Goal: Find specific page/section: Find specific page/section

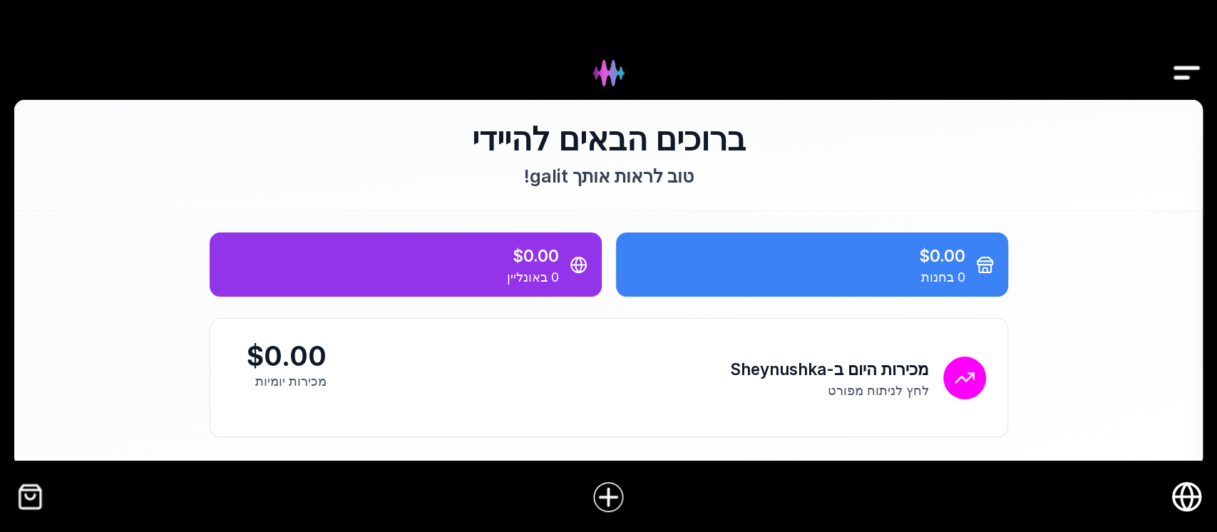
click at [1188, 73] on img "Drawer" at bounding box center [1187, 73] width 32 height 55
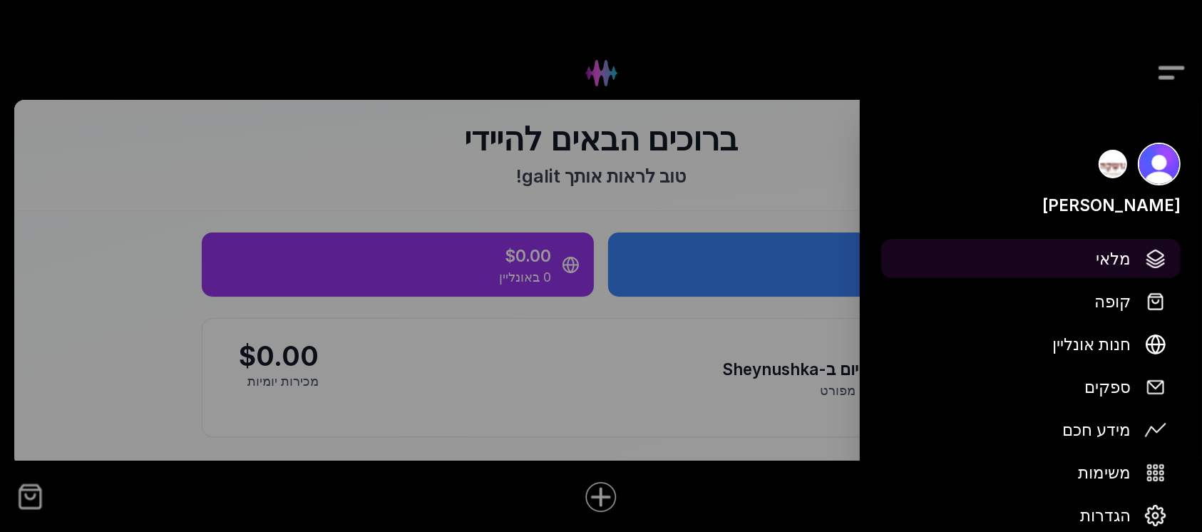
click at [1124, 262] on span "מלאי" at bounding box center [1113, 258] width 35 height 25
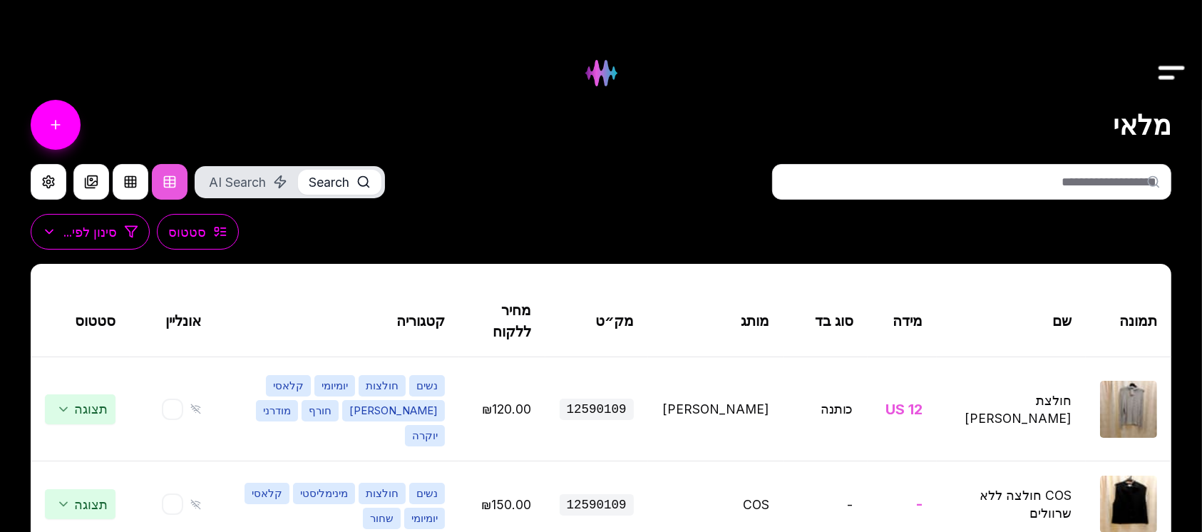
click at [1005, 180] on input "text" at bounding box center [971, 182] width 399 height 36
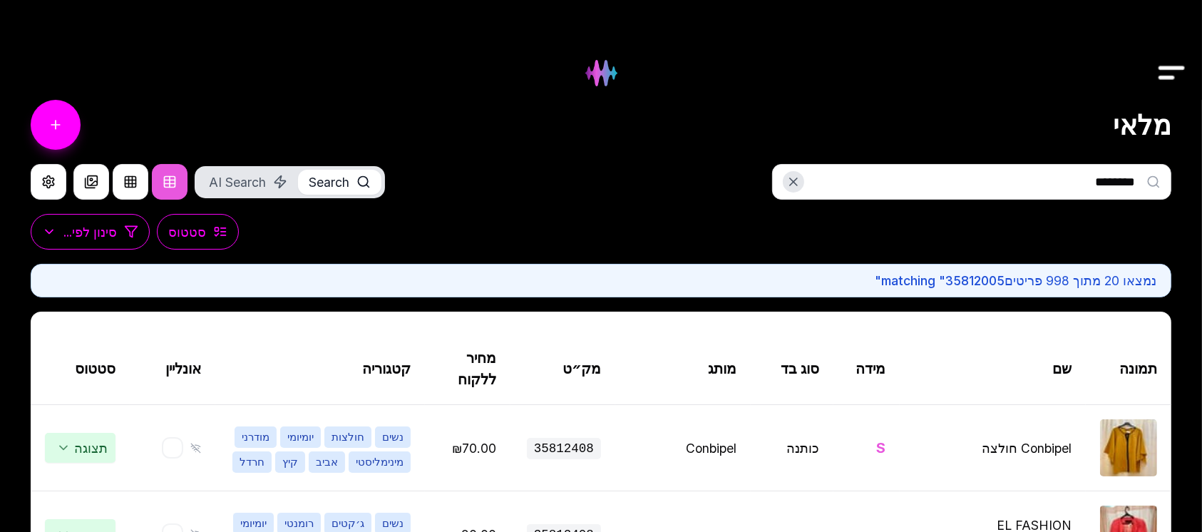
type input "********"
click at [1160, 76] on img "Drawer" at bounding box center [1172, 73] width 32 height 55
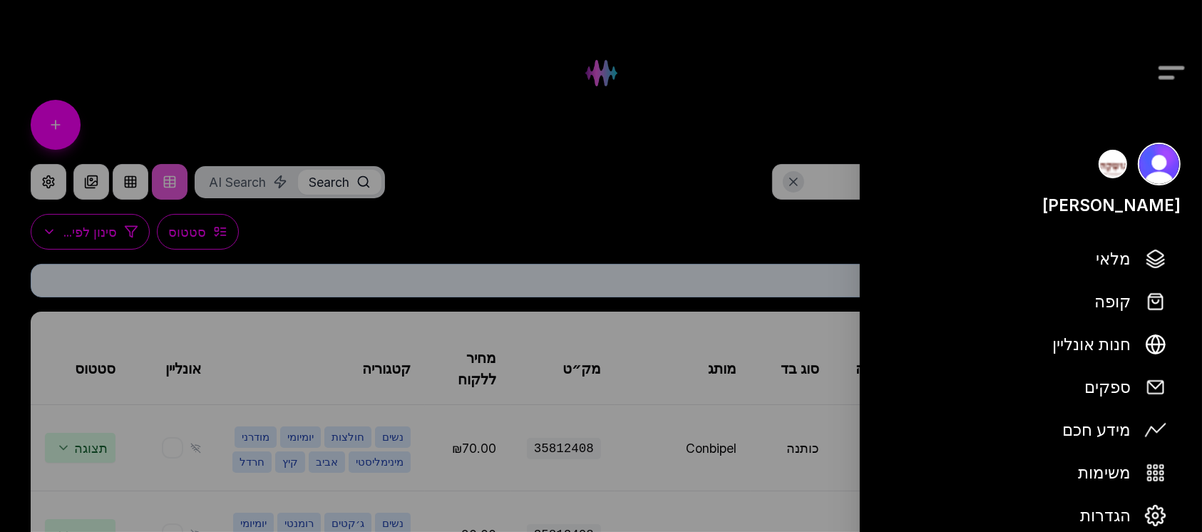
click at [658, 191] on div at bounding box center [601, 266] width 1202 height 532
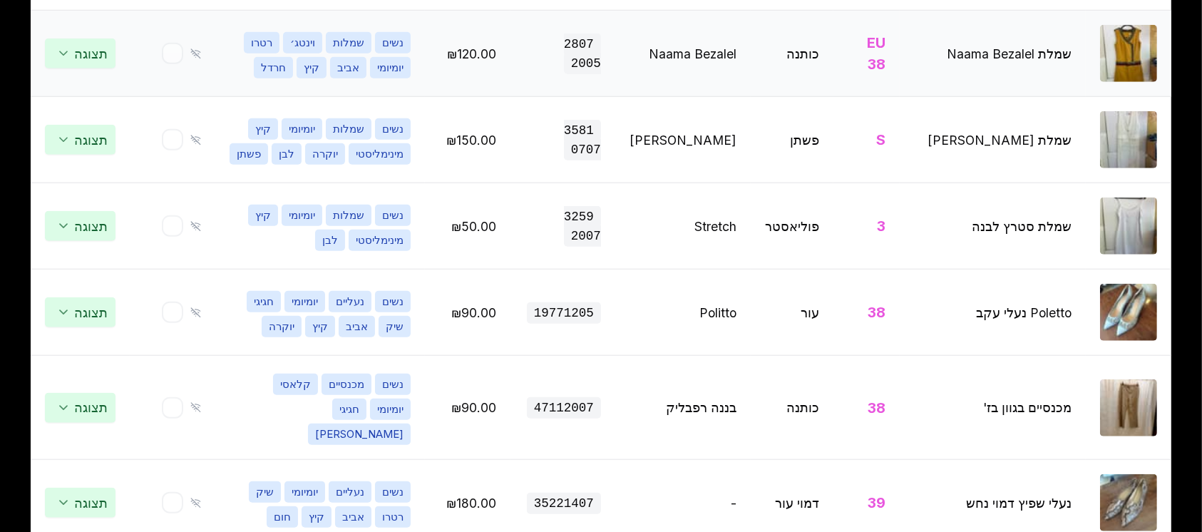
scroll to position [1872, 0]
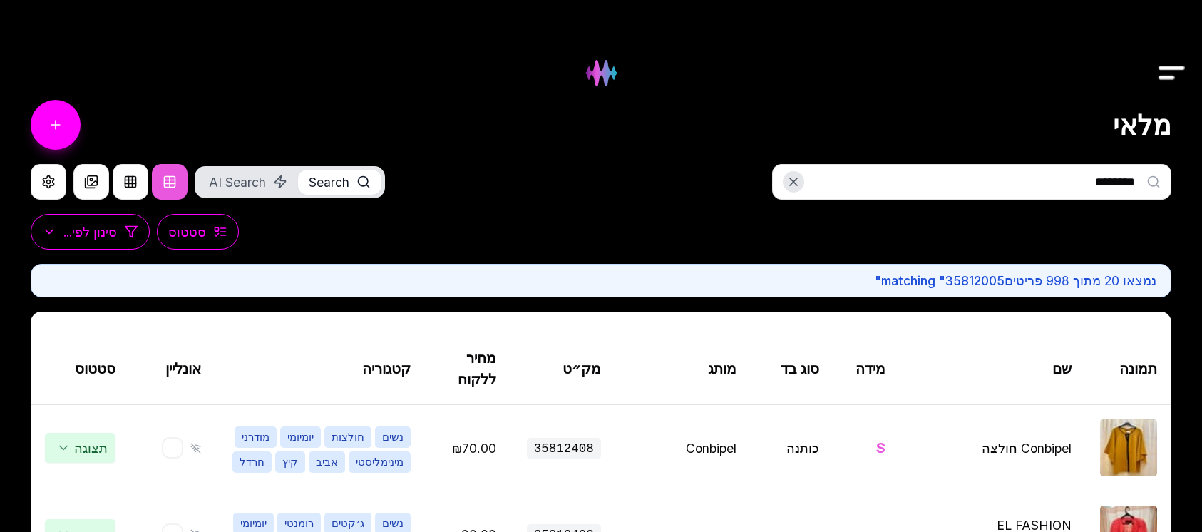
scroll to position [1872, 0]
